Goal: Communication & Community: Participate in discussion

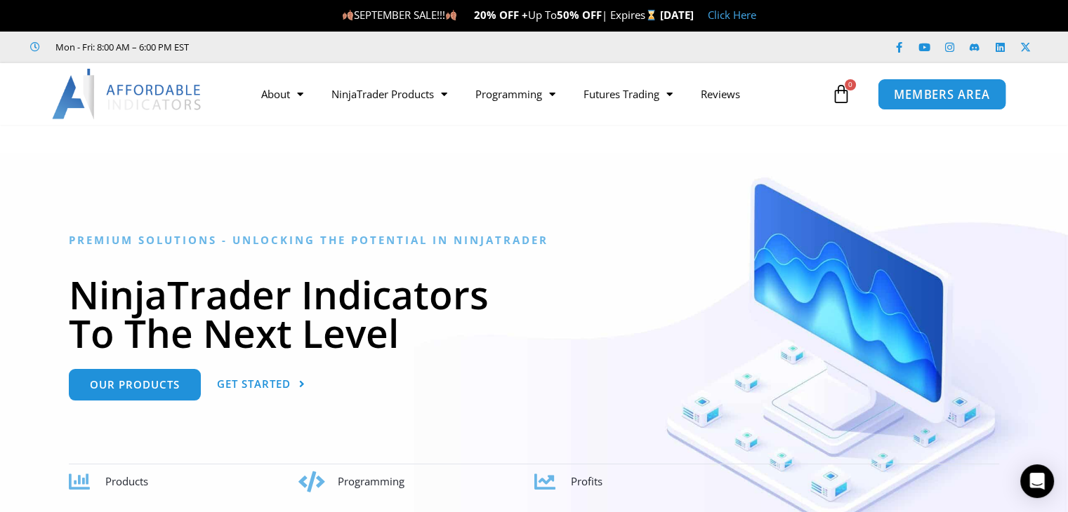
click at [969, 99] on span "MEMBERS AREA" at bounding box center [942, 94] width 96 height 12
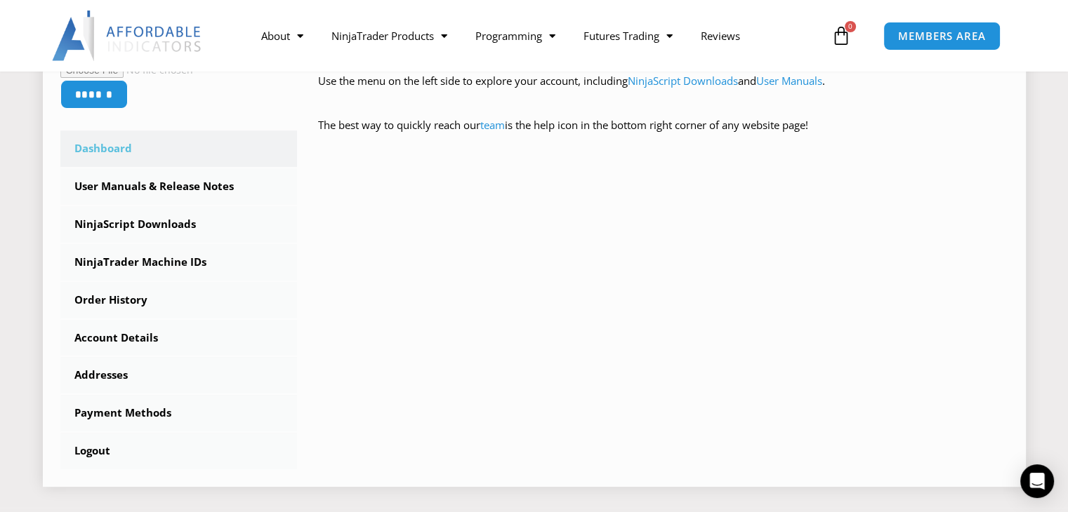
scroll to position [281, 0]
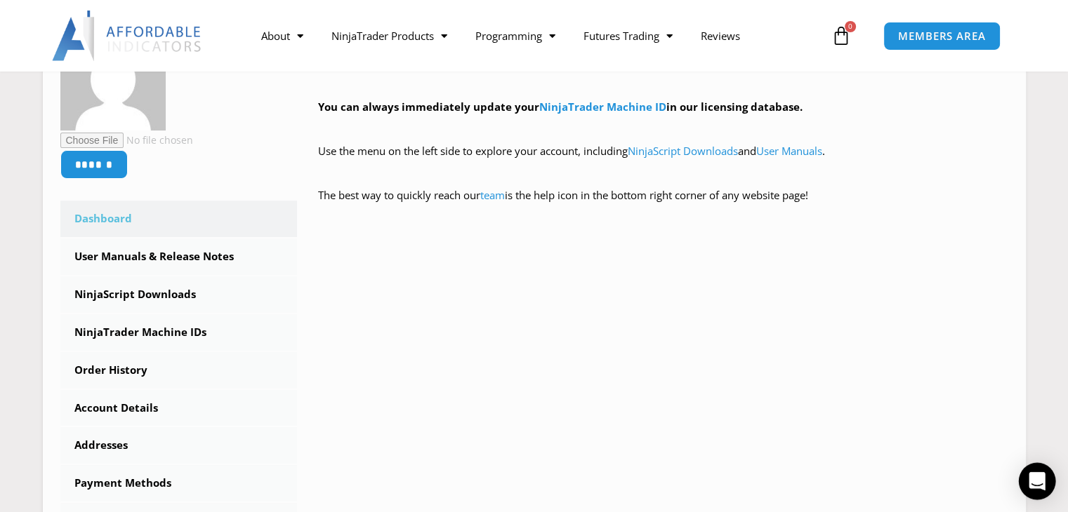
click at [1036, 480] on icon "Open Intercom Messenger" at bounding box center [1036, 481] width 16 height 18
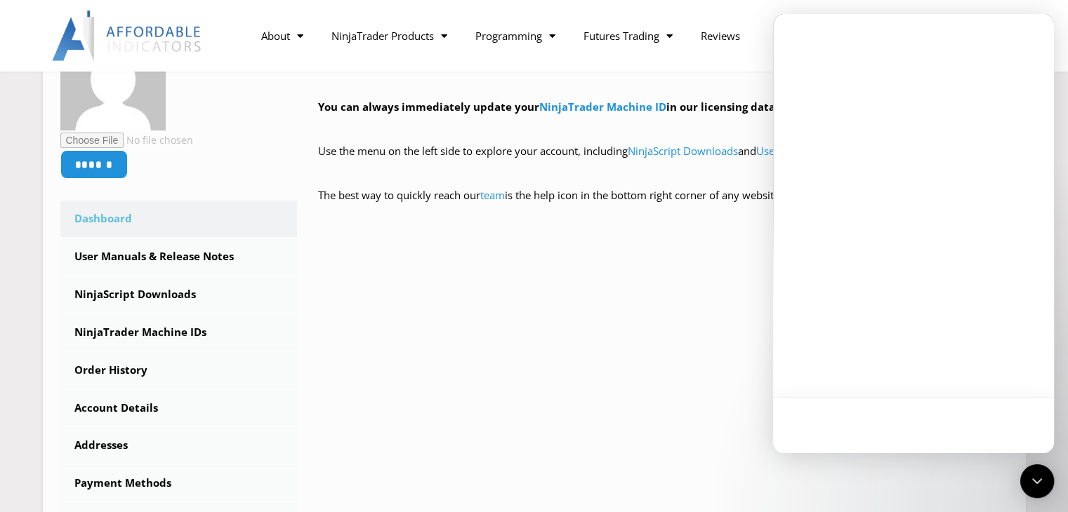
scroll to position [0, 0]
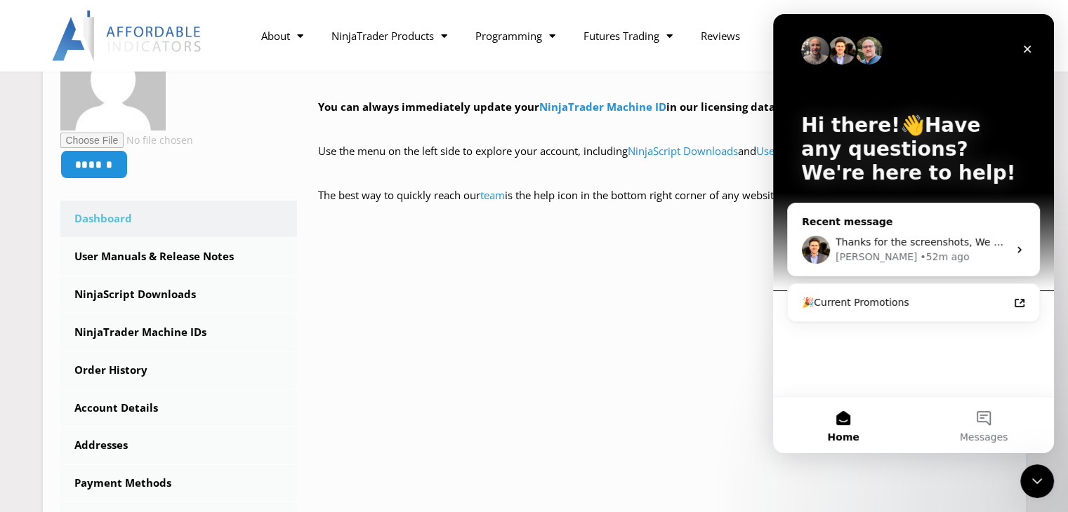
click at [967, 211] on div "Recent message Thanks for the screenshots, We are about to release a new versio…" at bounding box center [913, 240] width 253 height 74
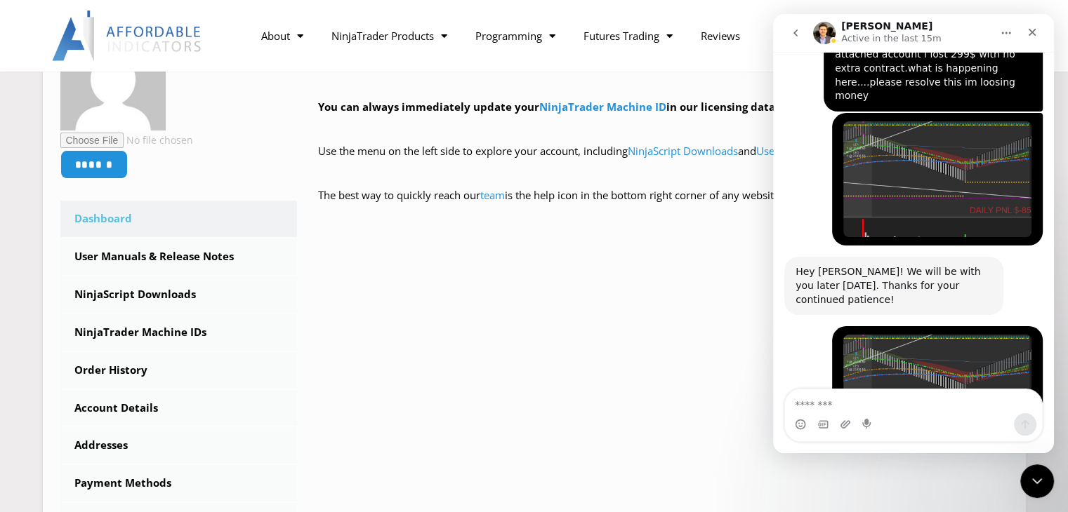
scroll to position [3093, 0]
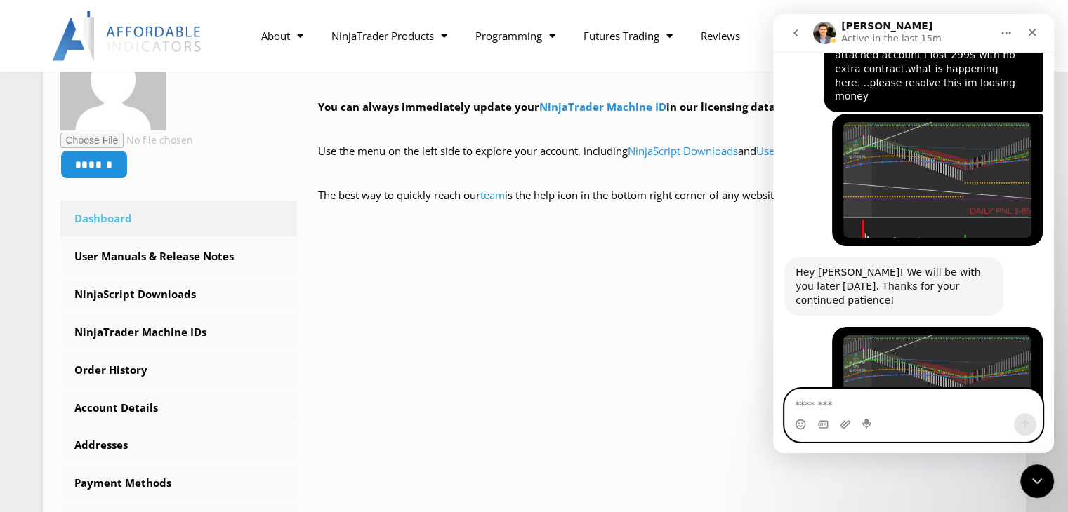
click at [834, 402] on textarea "Message…" at bounding box center [913, 402] width 257 height 24
type textarea "*"
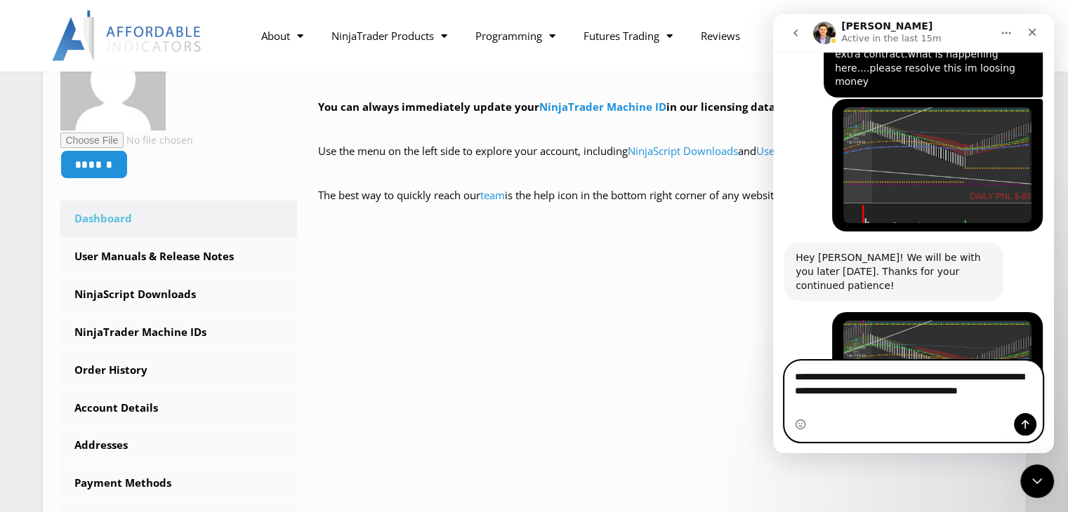
scroll to position [3122, 0]
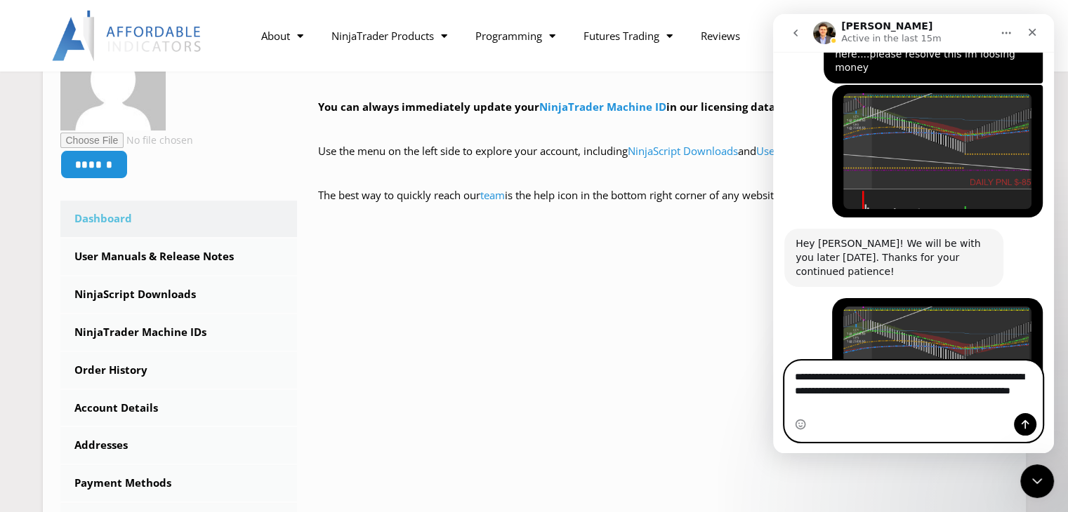
type textarea "**********"
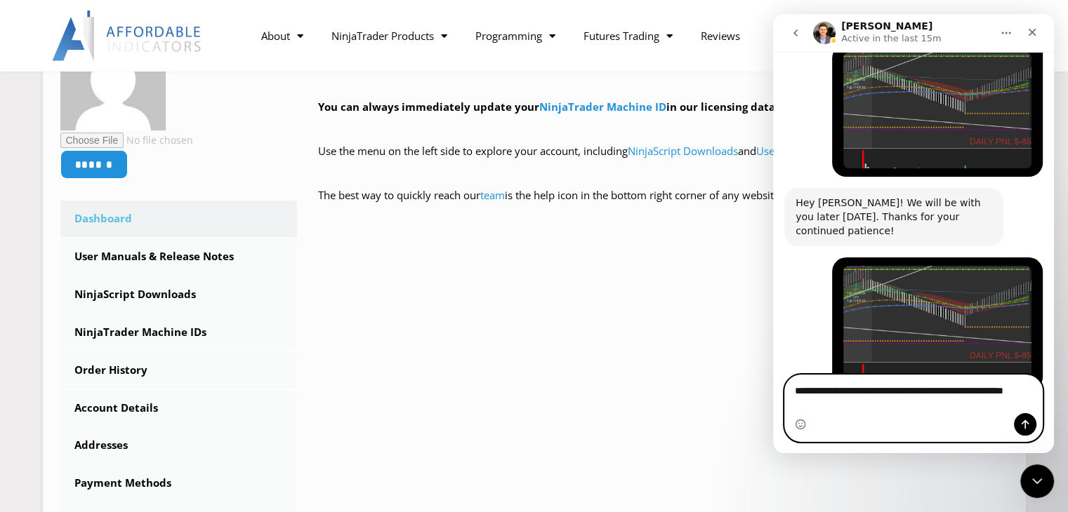
scroll to position [3177, 0]
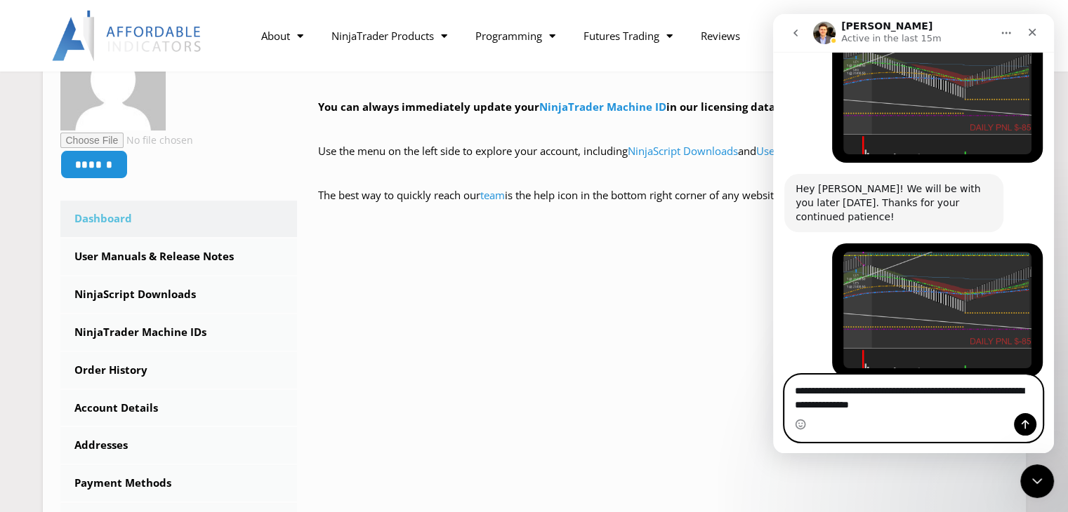
type textarea "**********"
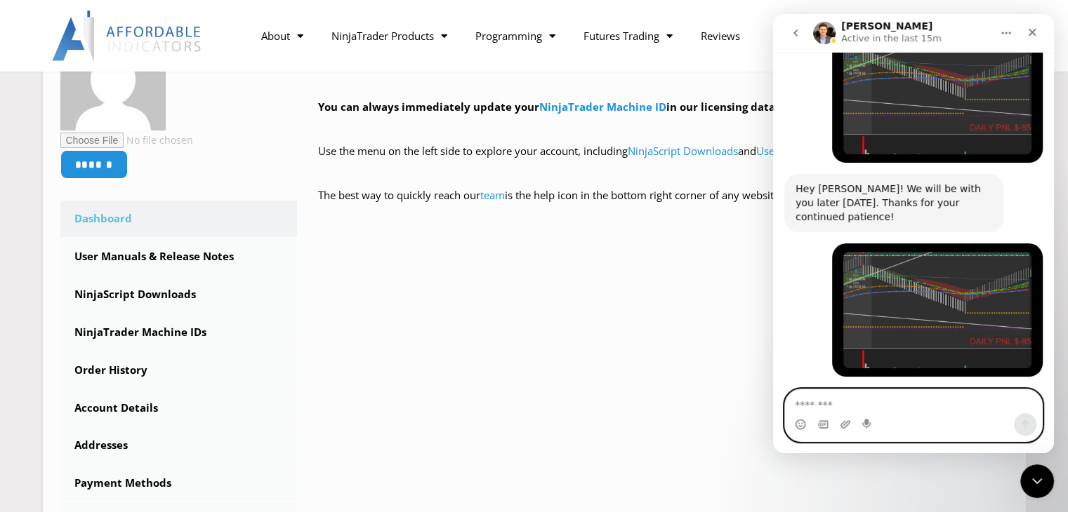
scroll to position [3209, 0]
